Goal: Transaction & Acquisition: Subscribe to service/newsletter

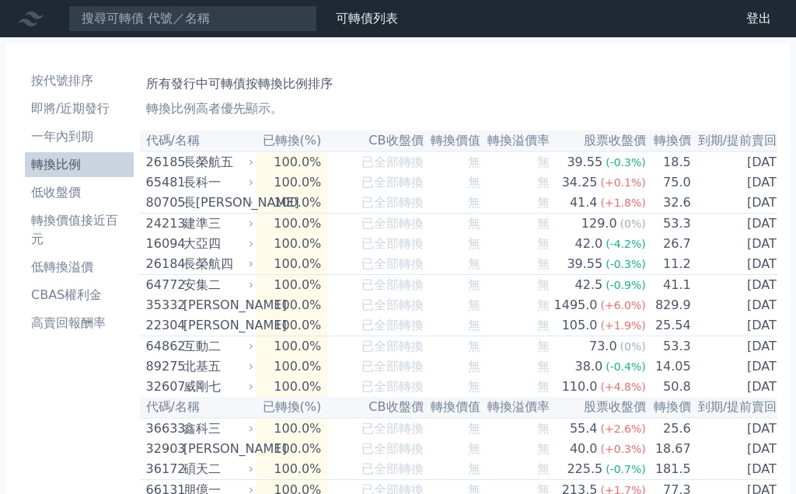
click at [61, 79] on li "按代號排序" at bounding box center [79, 81] width 109 height 19
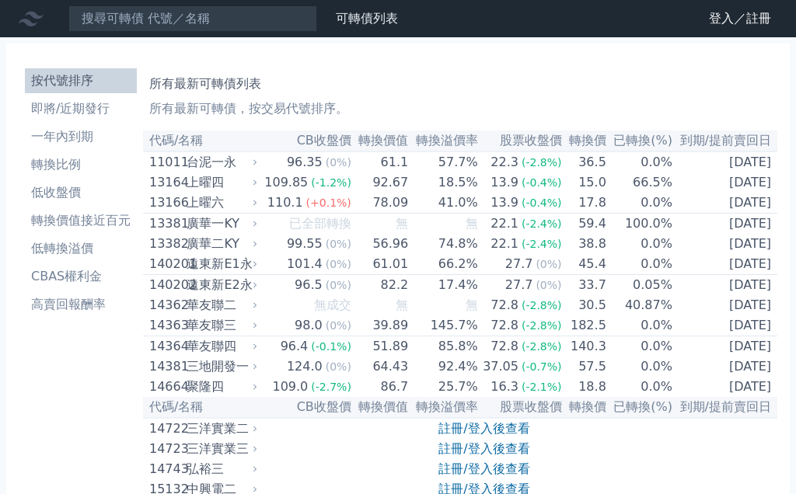
click at [66, 78] on li "按代號排序" at bounding box center [81, 81] width 112 height 19
click at [477, 477] on link "註冊/登入後查看" at bounding box center [483, 469] width 91 height 15
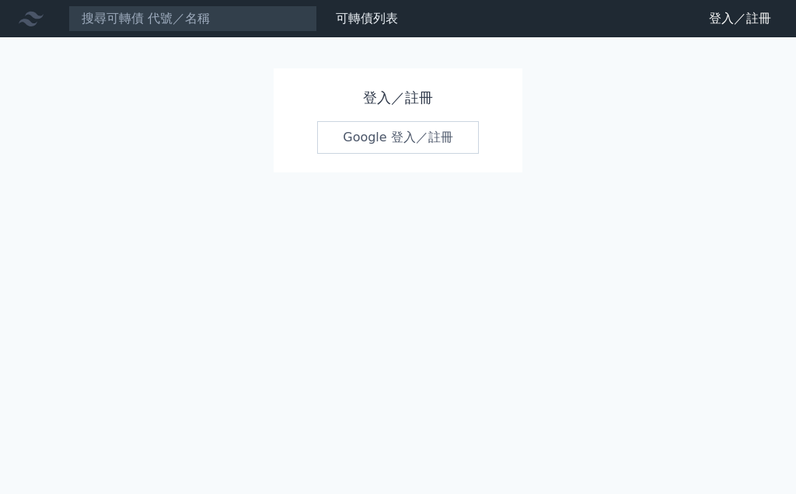
scroll to position [67, 0]
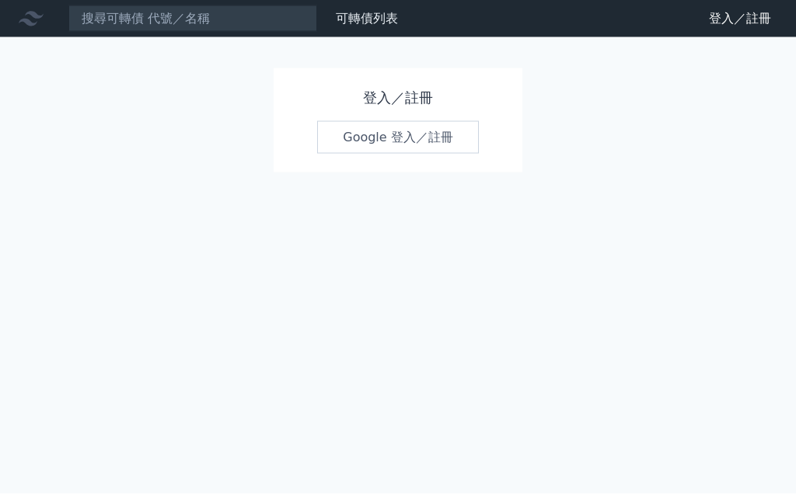
click at [414, 121] on link "Google 登入／註冊" at bounding box center [398, 137] width 162 height 33
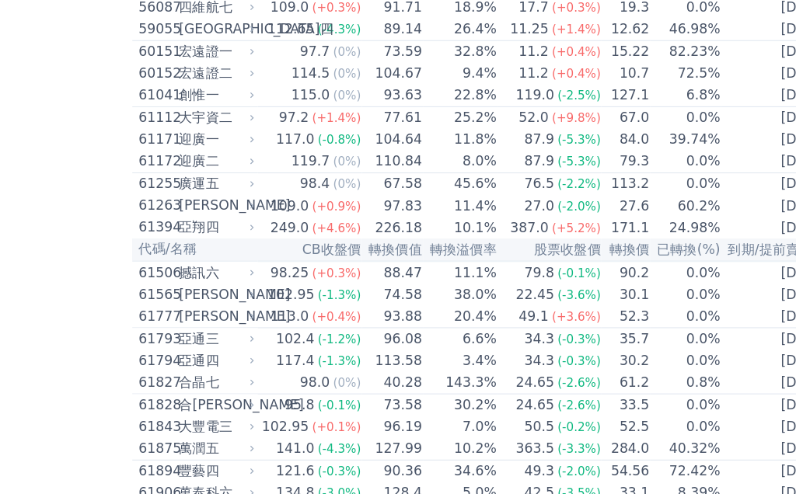
scroll to position [5519, 0]
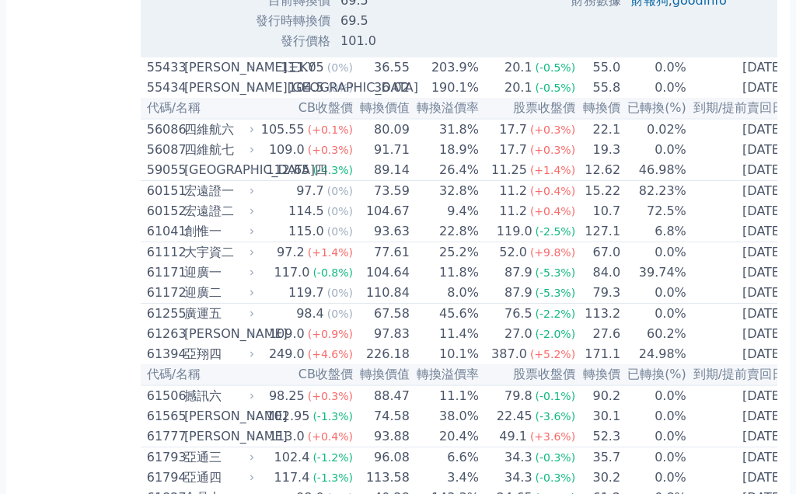
scroll to position [5886, 0]
